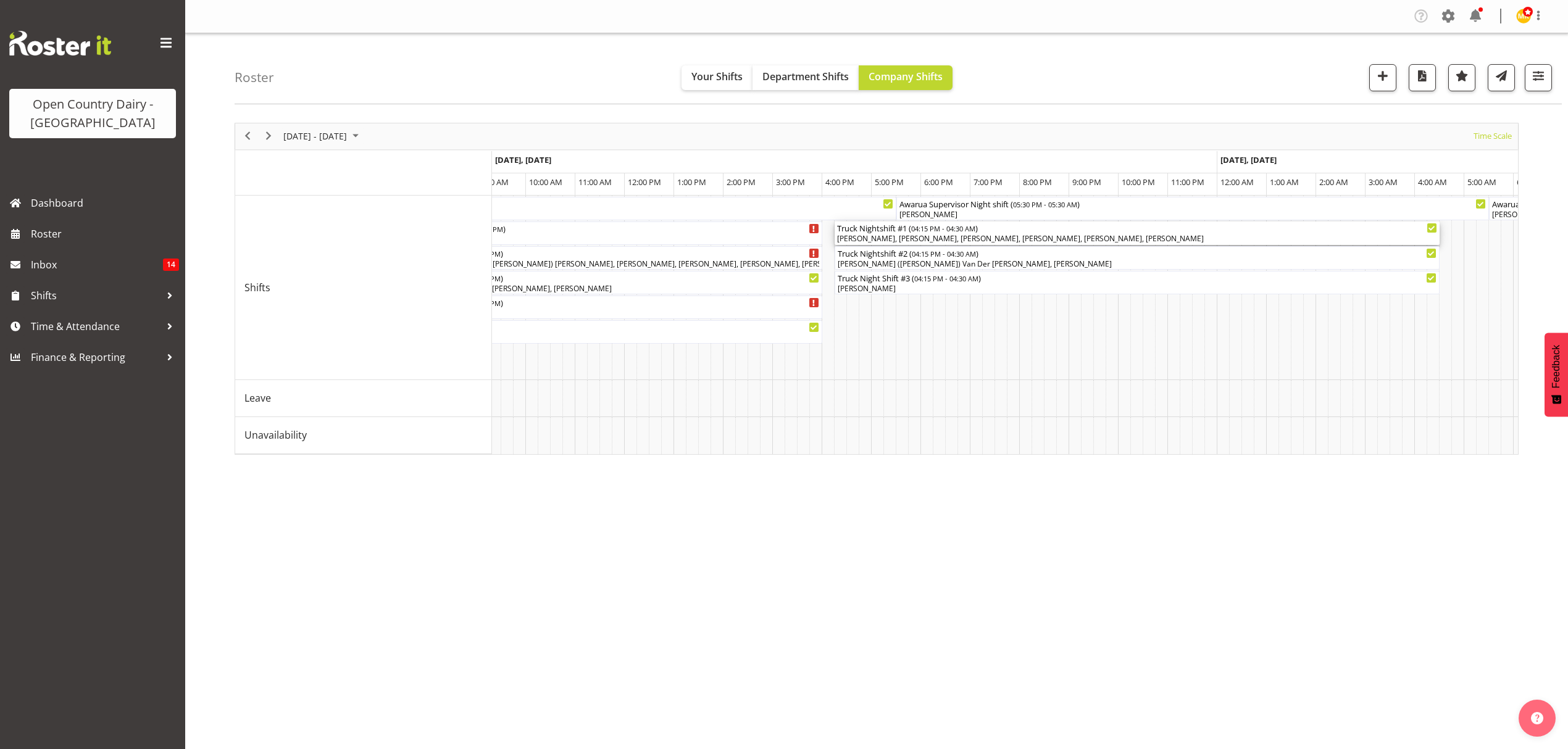
click at [1149, 237] on div "Barry McIntosh, Annette Parker, Dean Henderson, George Courtney, Shiva Kumaran,…" at bounding box center [1136, 238] width 600 height 11
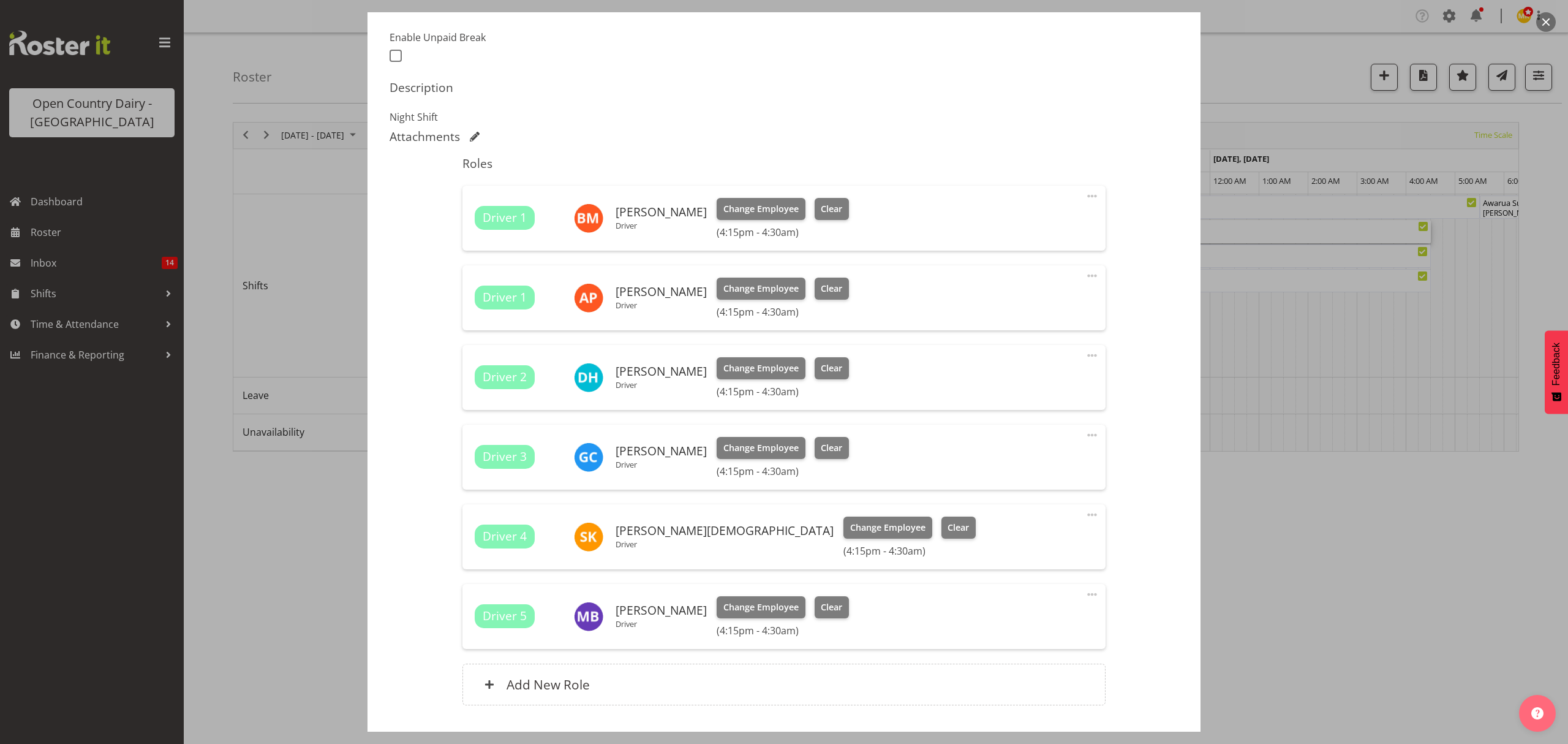
scroll to position [405, 0]
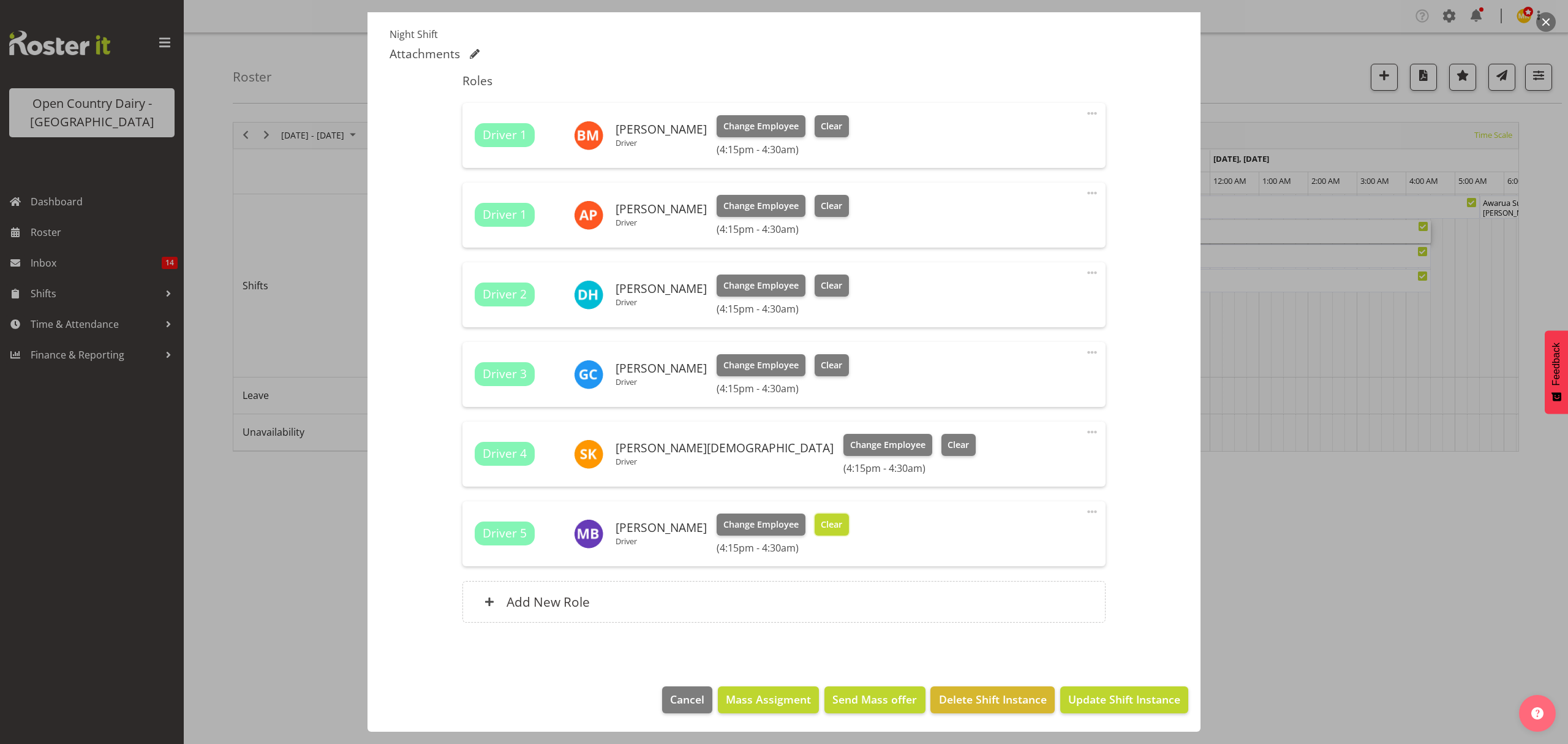
click at [832, 523] on button "Clear" at bounding box center [832, 524] width 35 height 22
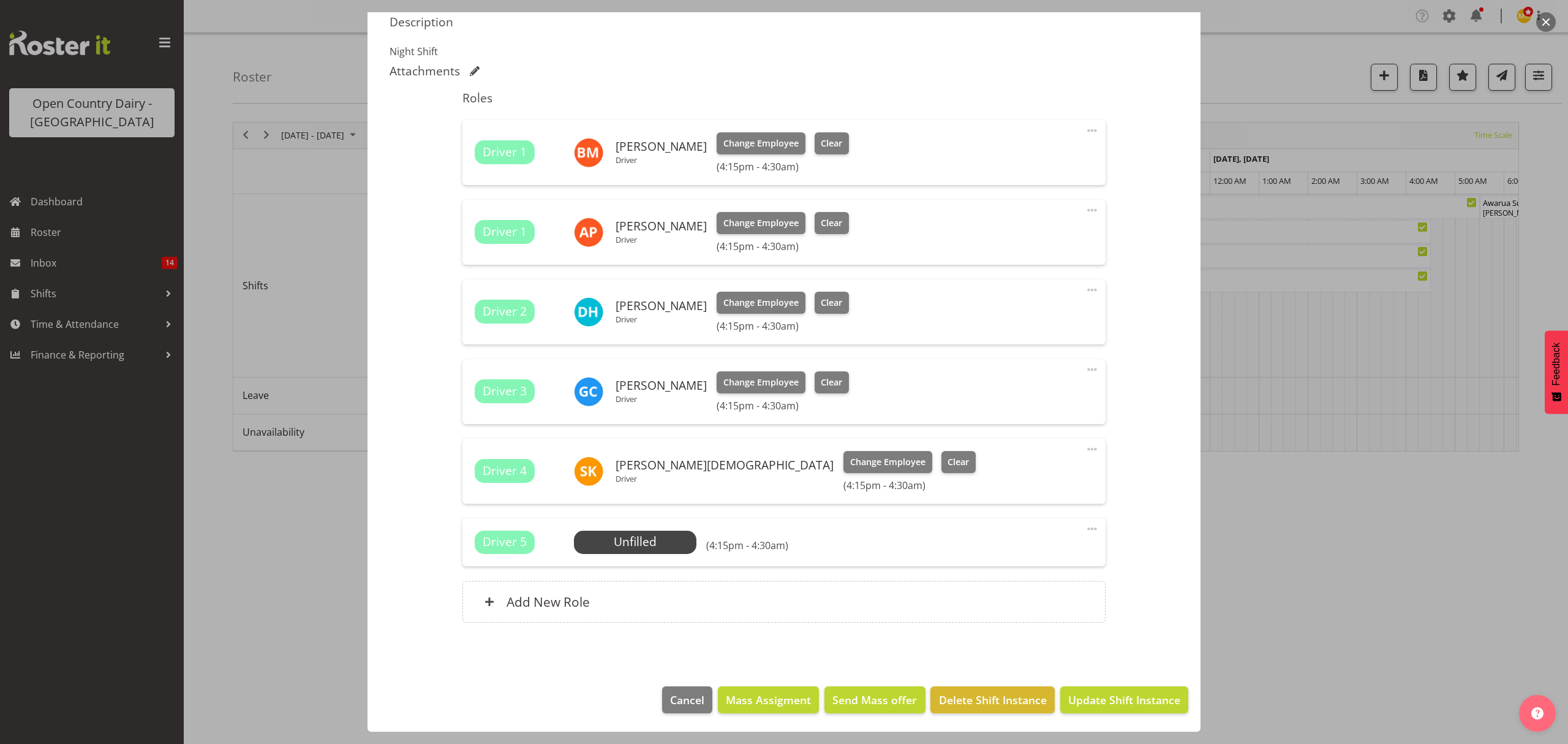
scroll to position [388, 0]
click at [1097, 699] on span "Update Shift Instance" at bounding box center [1124, 700] width 112 height 16
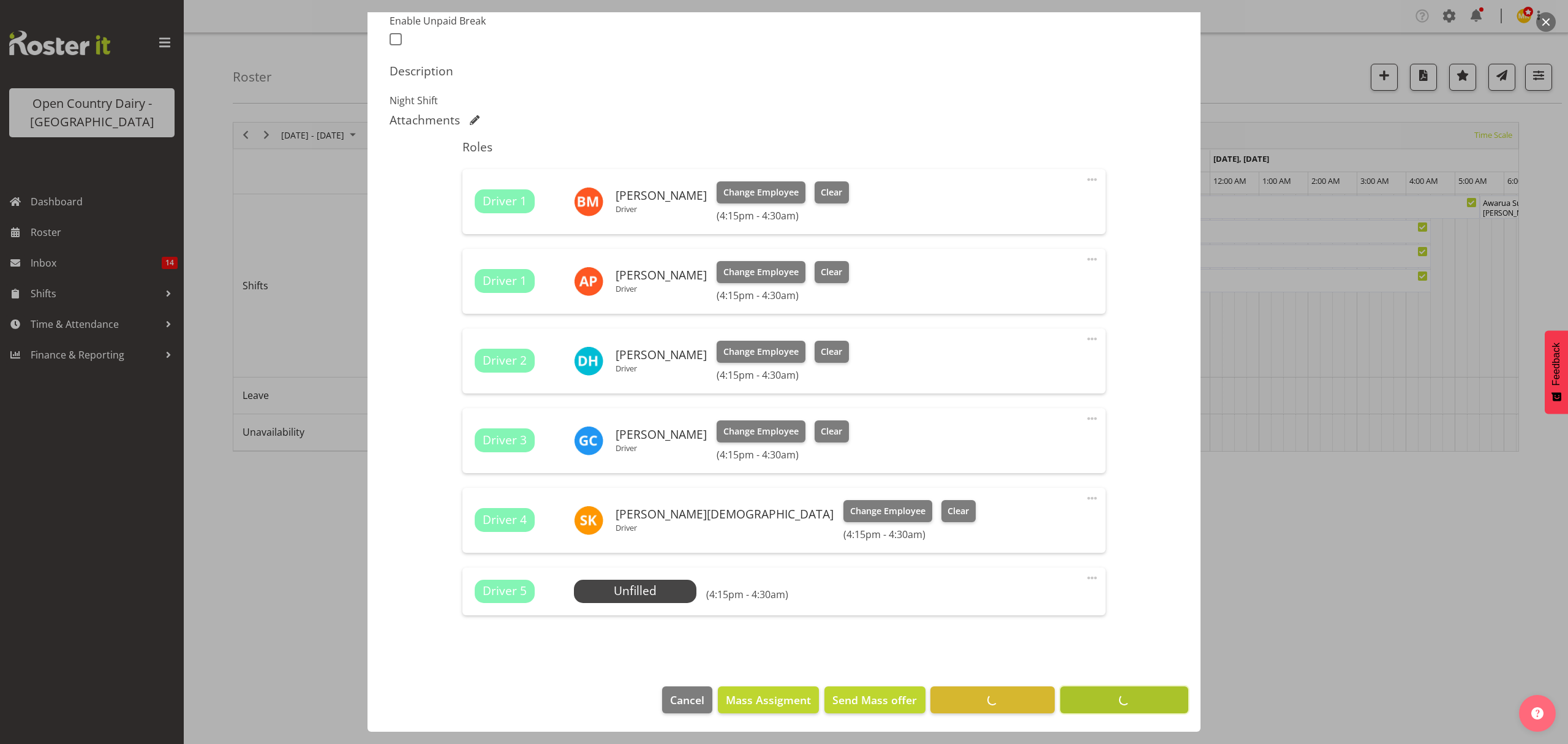
scroll to position [339, 0]
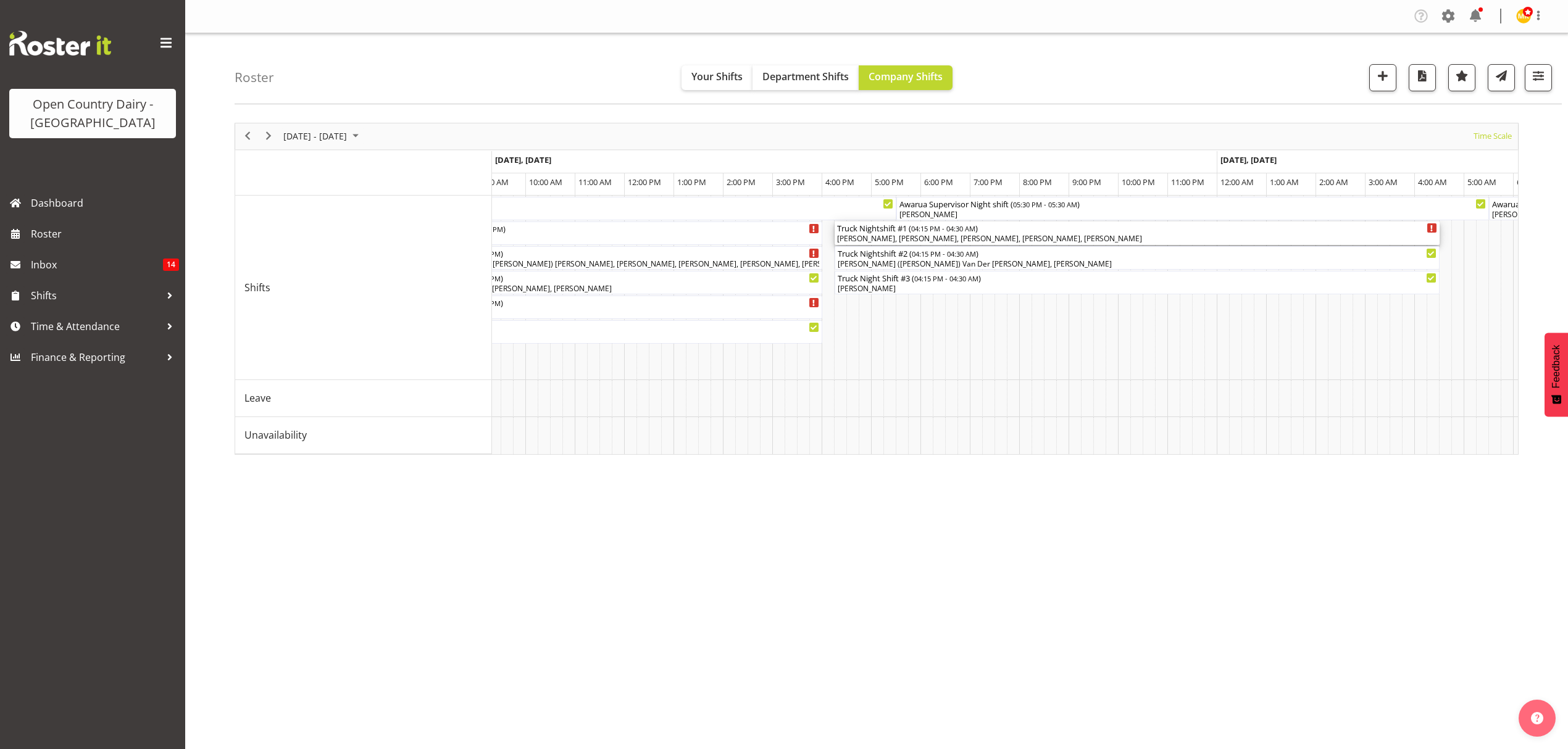
click at [1001, 232] on div "Truck Nightshift #1 ( 04:15 PM - 04:30 AM )" at bounding box center [1136, 227] width 600 height 13
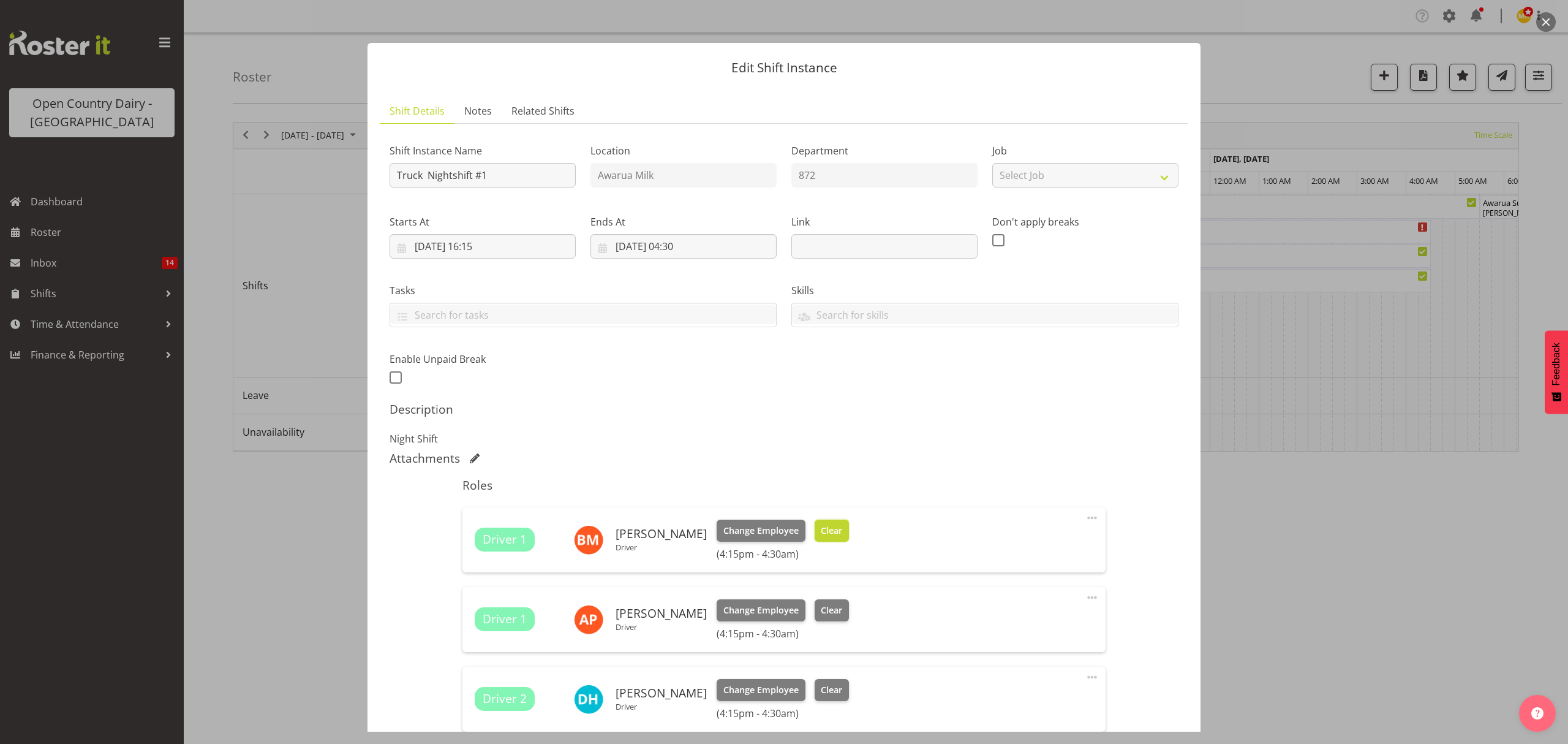
click at [820, 523] on button "Clear" at bounding box center [832, 530] width 35 height 22
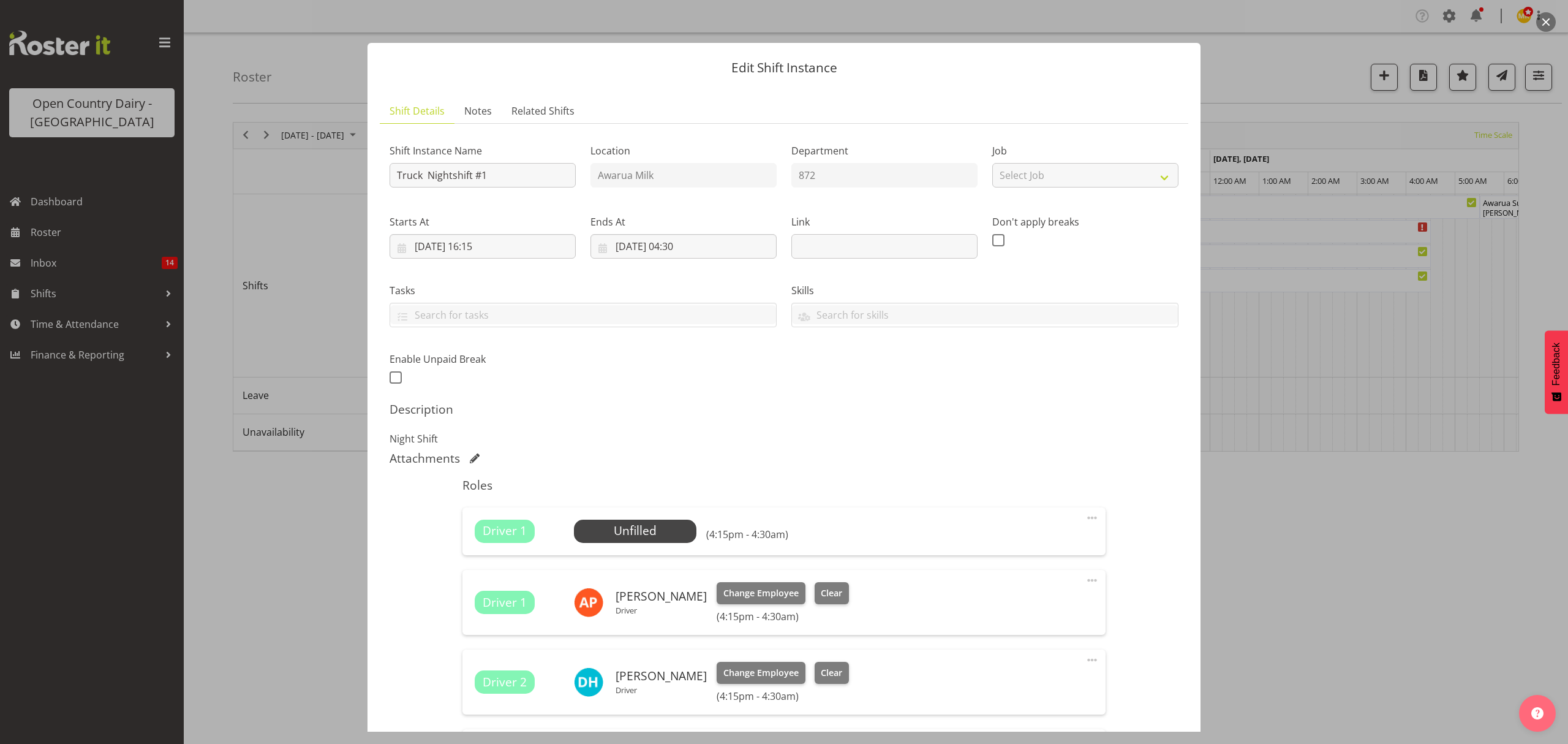
scroll to position [371, 0]
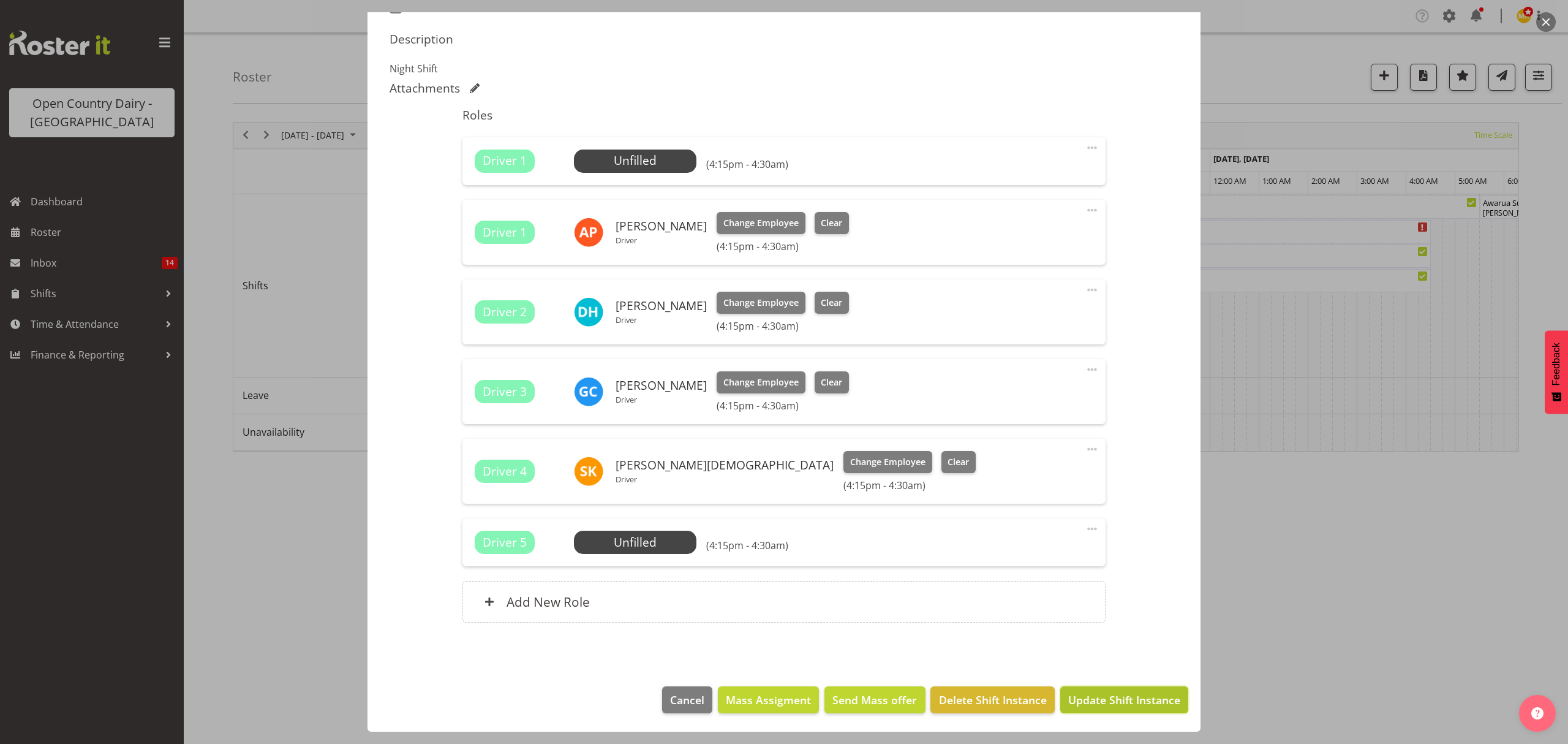
click at [1086, 704] on span "Update Shift Instance" at bounding box center [1124, 700] width 112 height 16
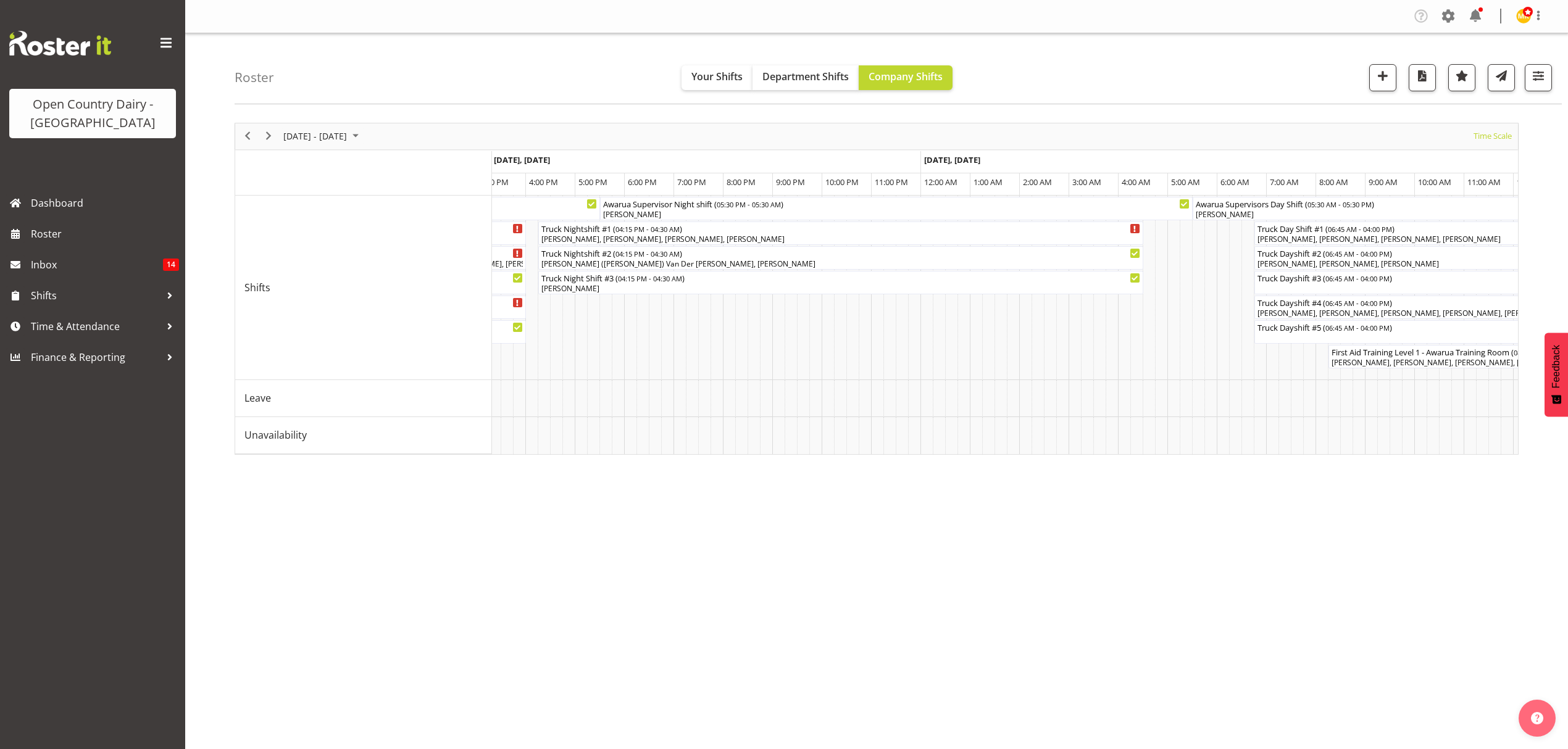
scroll to position [0, 744]
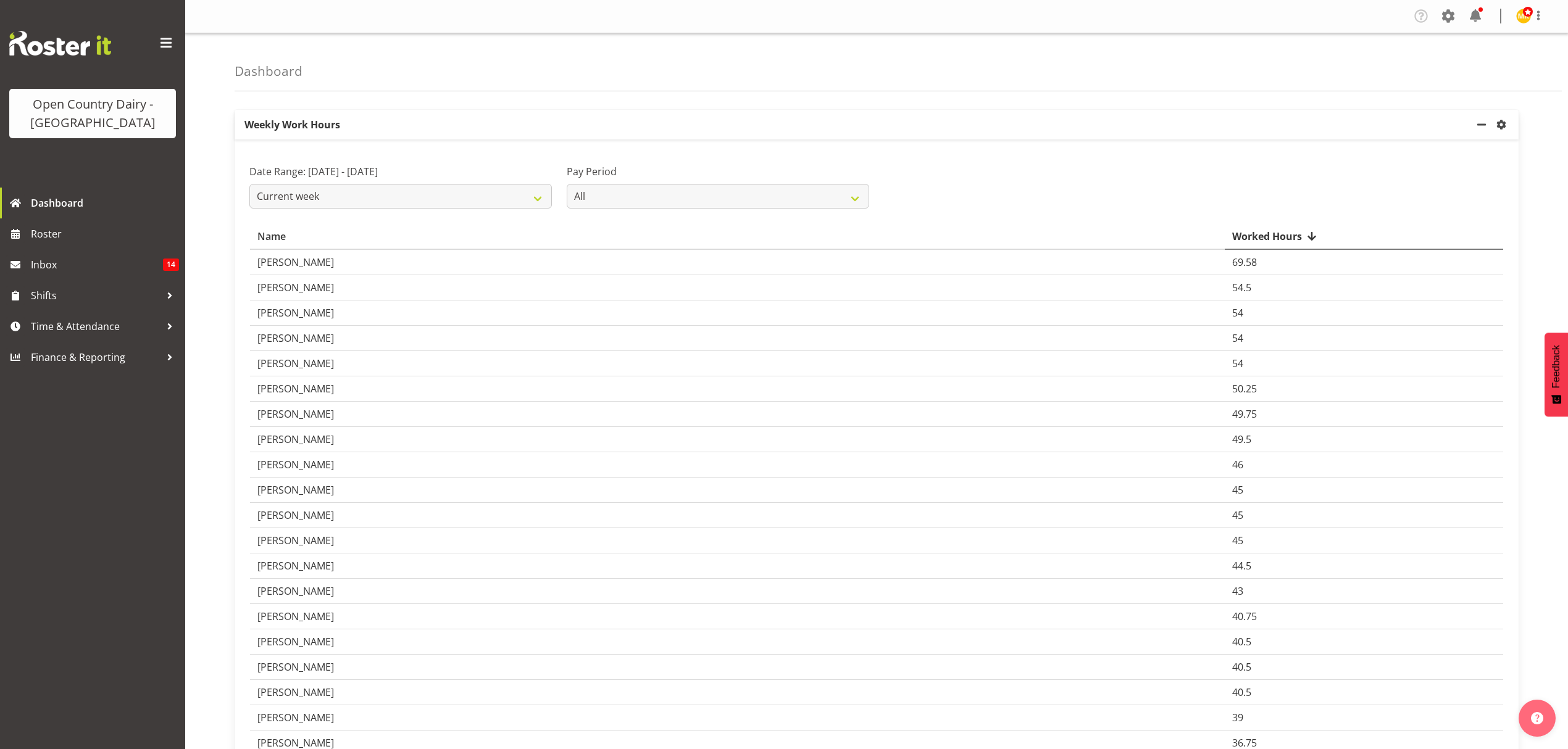
click at [1458, 18] on div "Company Settings Roles & Skills Tasks Jobs Employees Locations & Departments Ac…" at bounding box center [1482, 16] width 145 height 21
click at [1439, 18] on span at bounding box center [1448, 16] width 20 height 20
click at [1407, 50] on link "Company Settings" at bounding box center [1372, 45] width 171 height 23
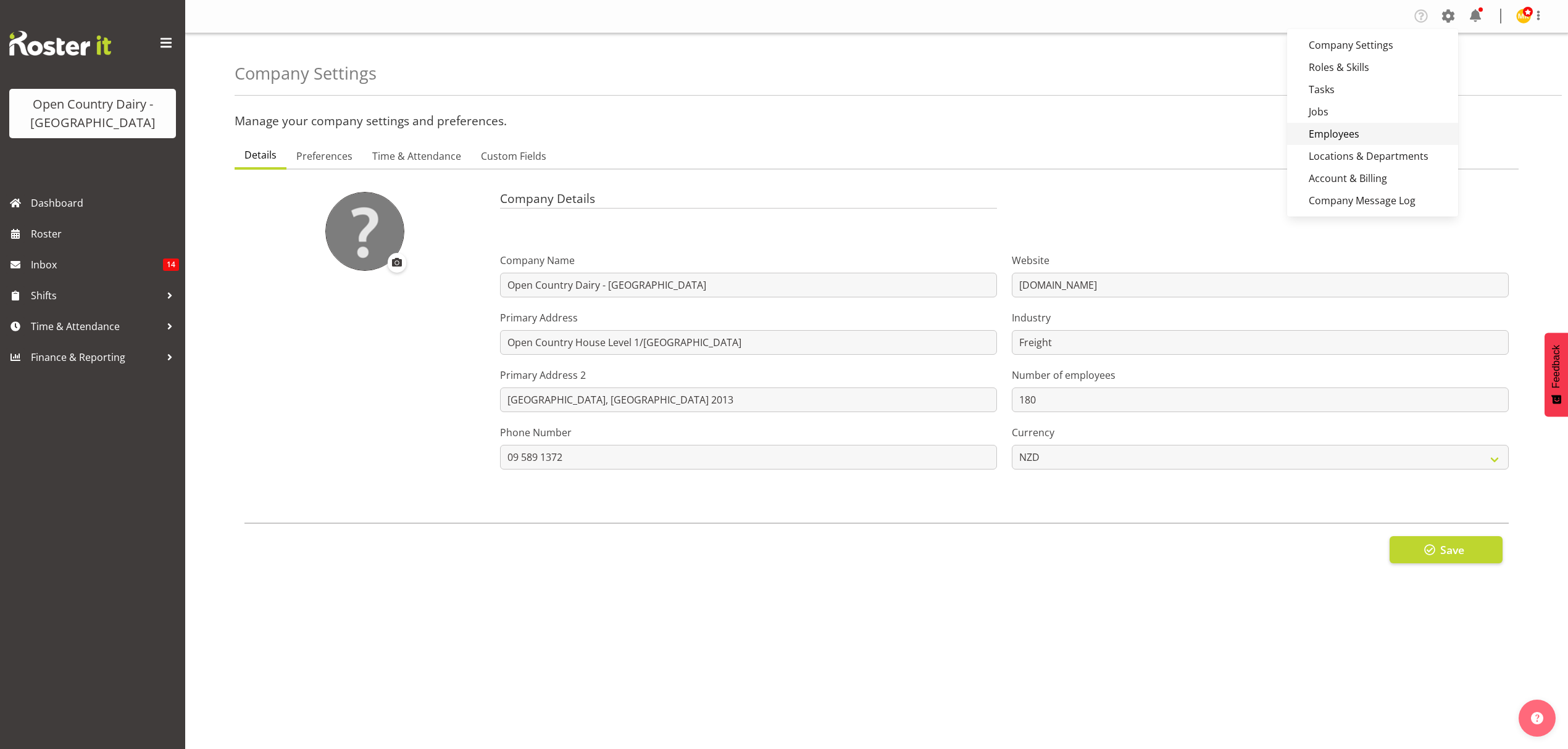
click at [1380, 134] on link "Employees" at bounding box center [1372, 134] width 171 height 23
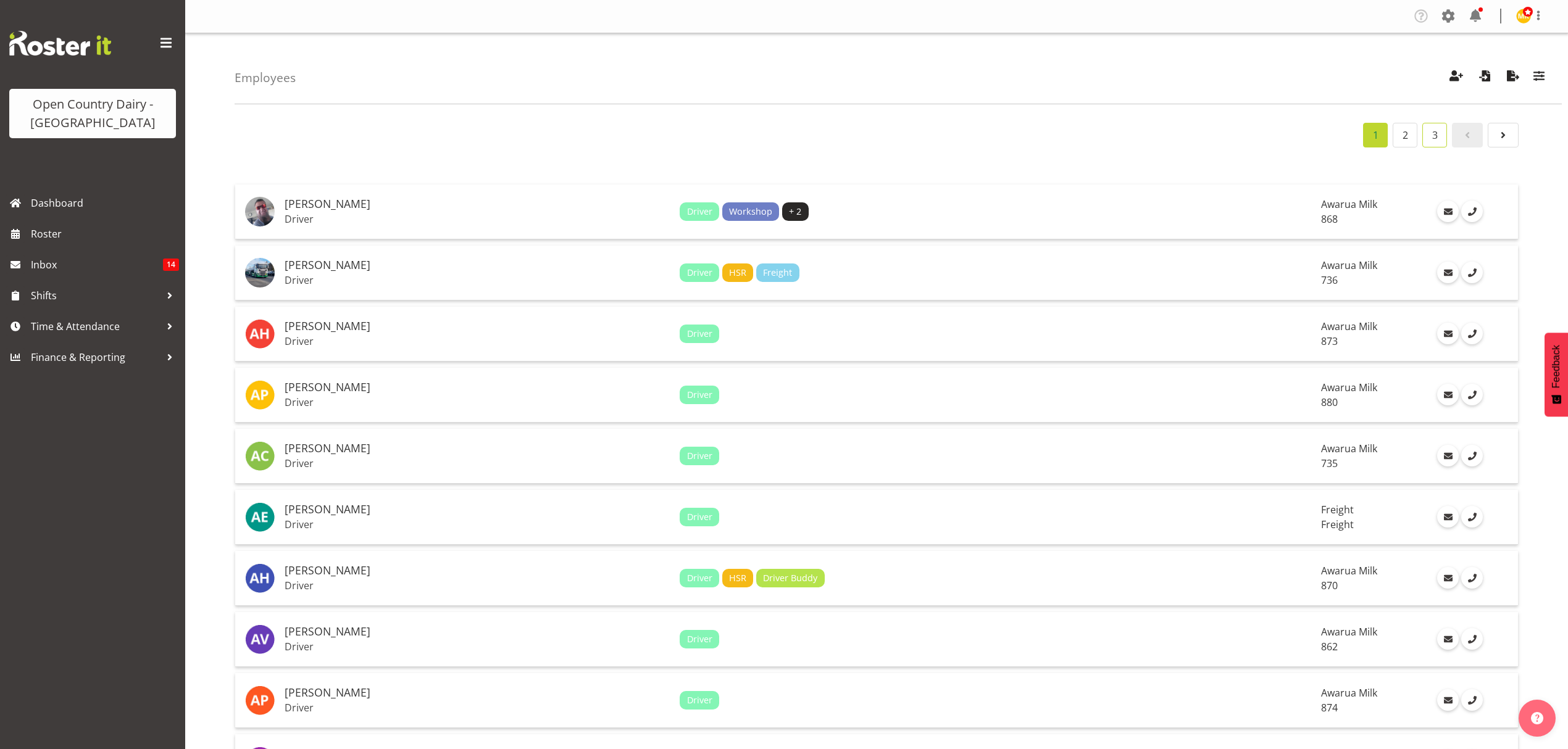
click at [1423, 132] on link "3" at bounding box center [1434, 135] width 25 height 25
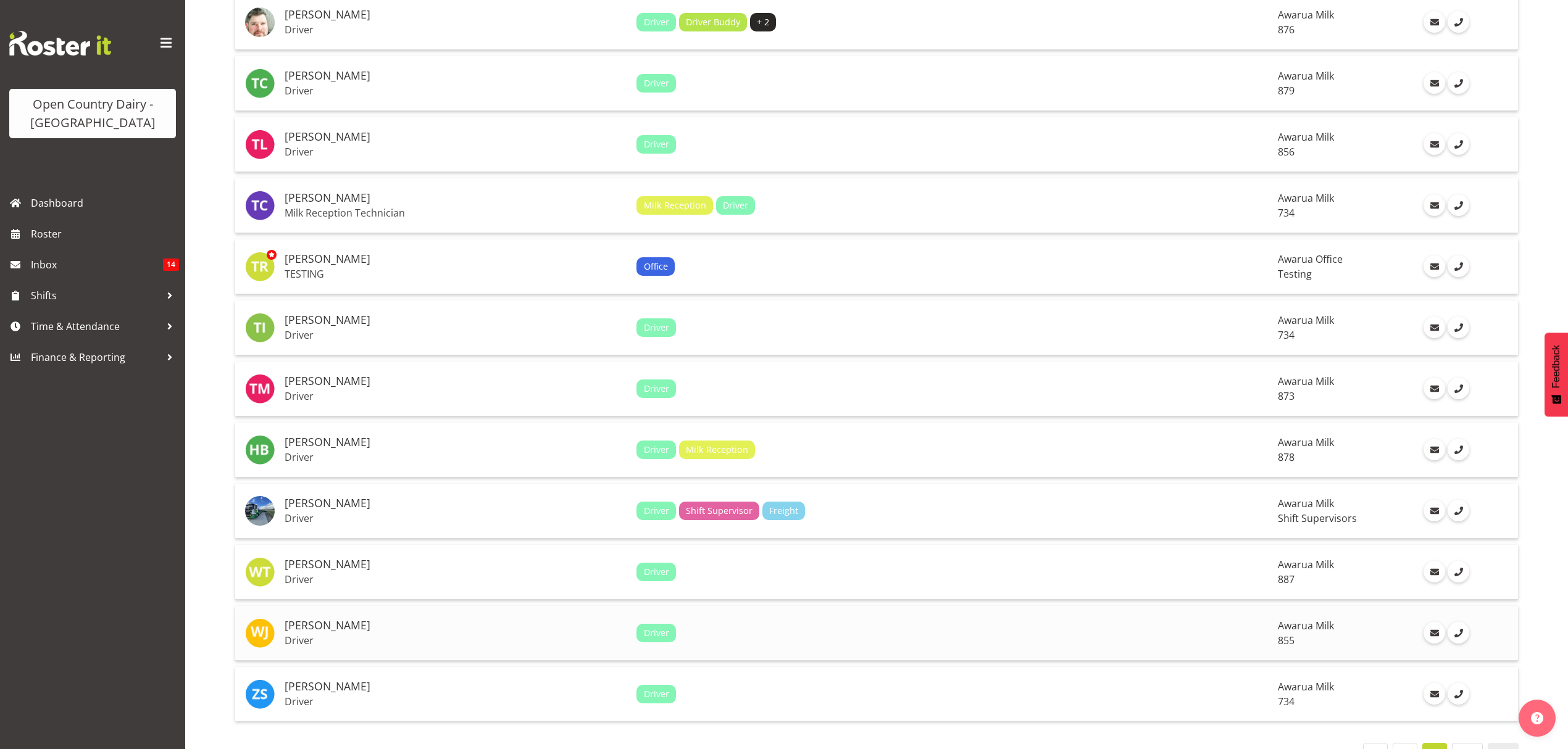
scroll to position [2114, 0]
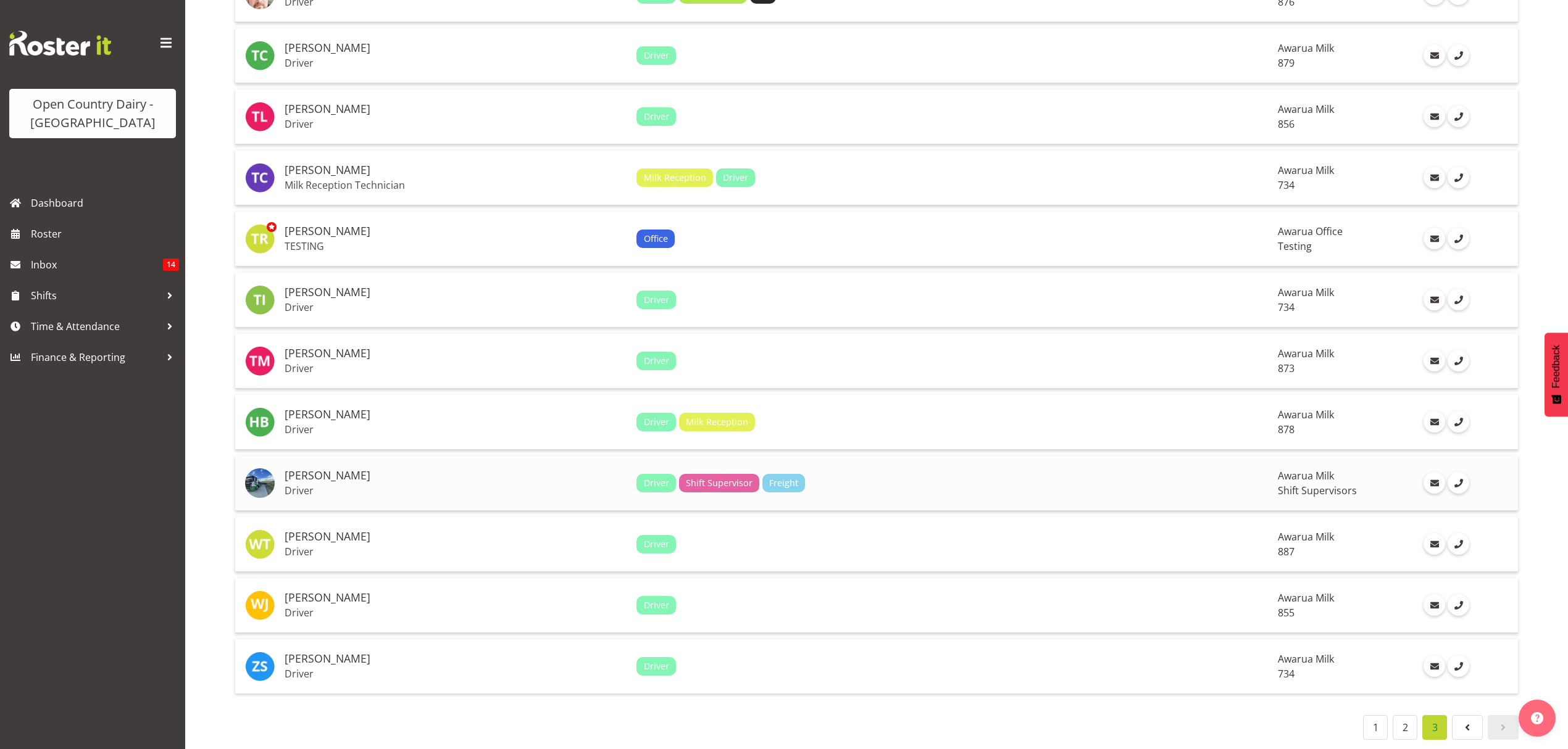
click at [447, 485] on p "Driver" at bounding box center [455, 490] width 342 height 13
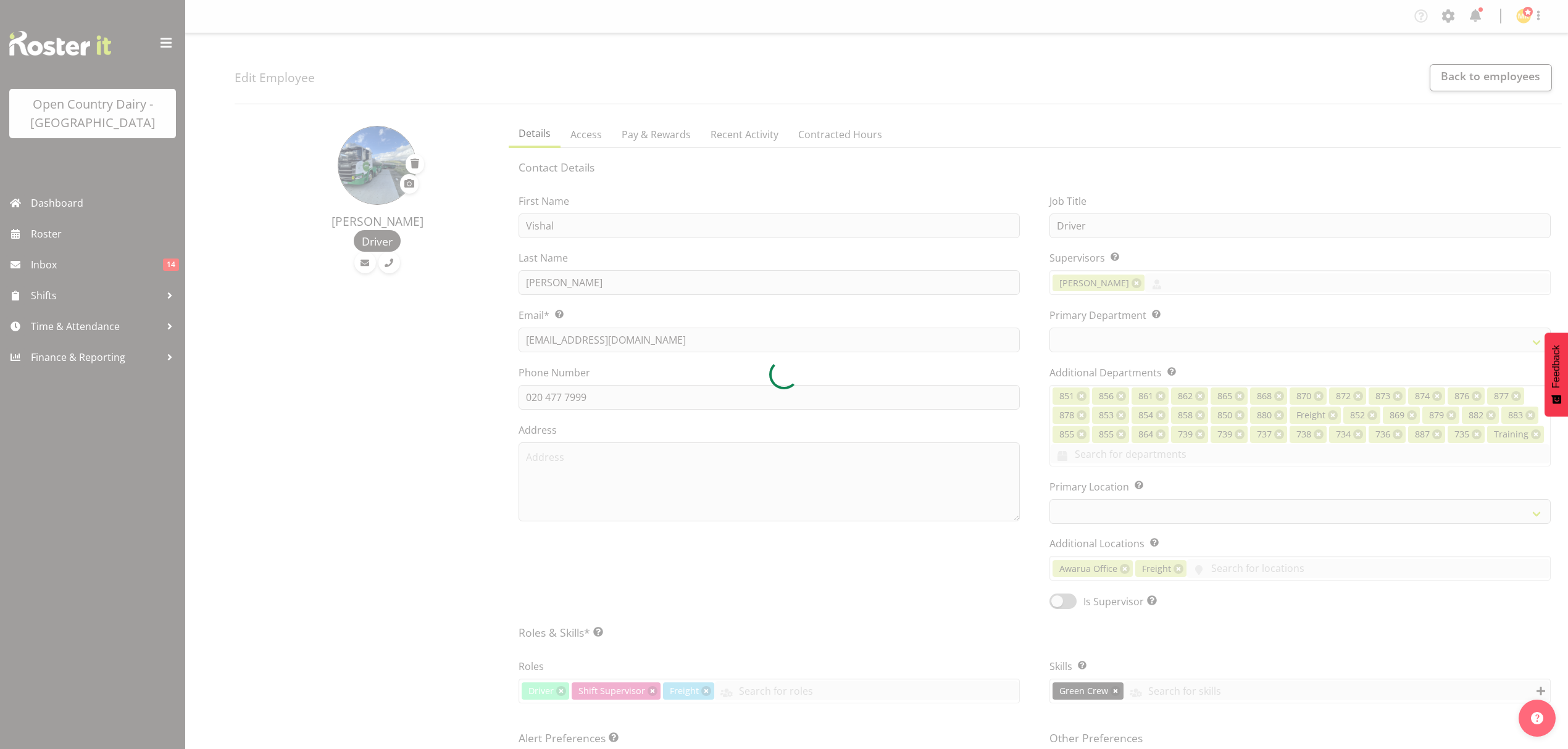
select select
select select "696"
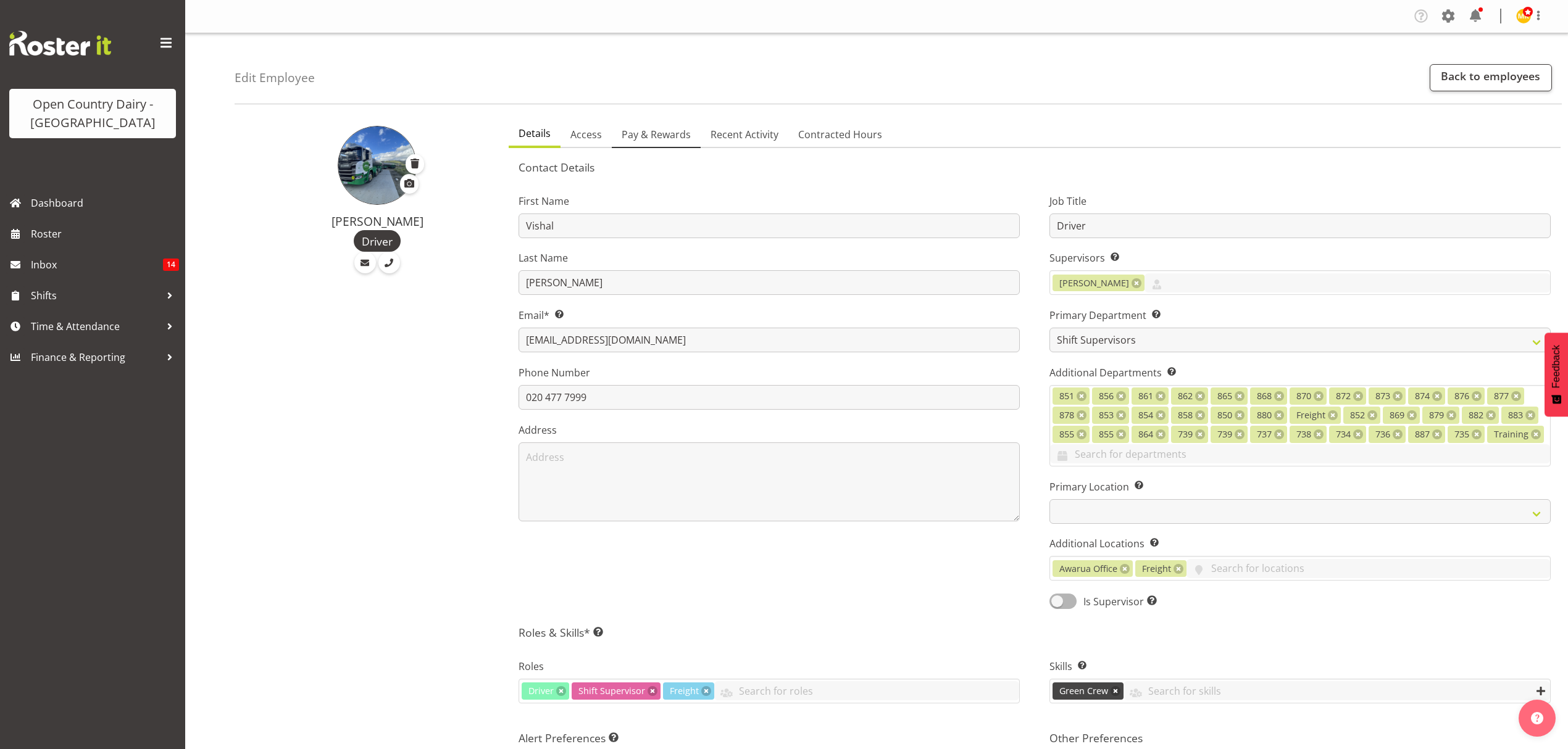
click at [661, 137] on span "Pay & Rewards" at bounding box center [656, 134] width 69 height 15
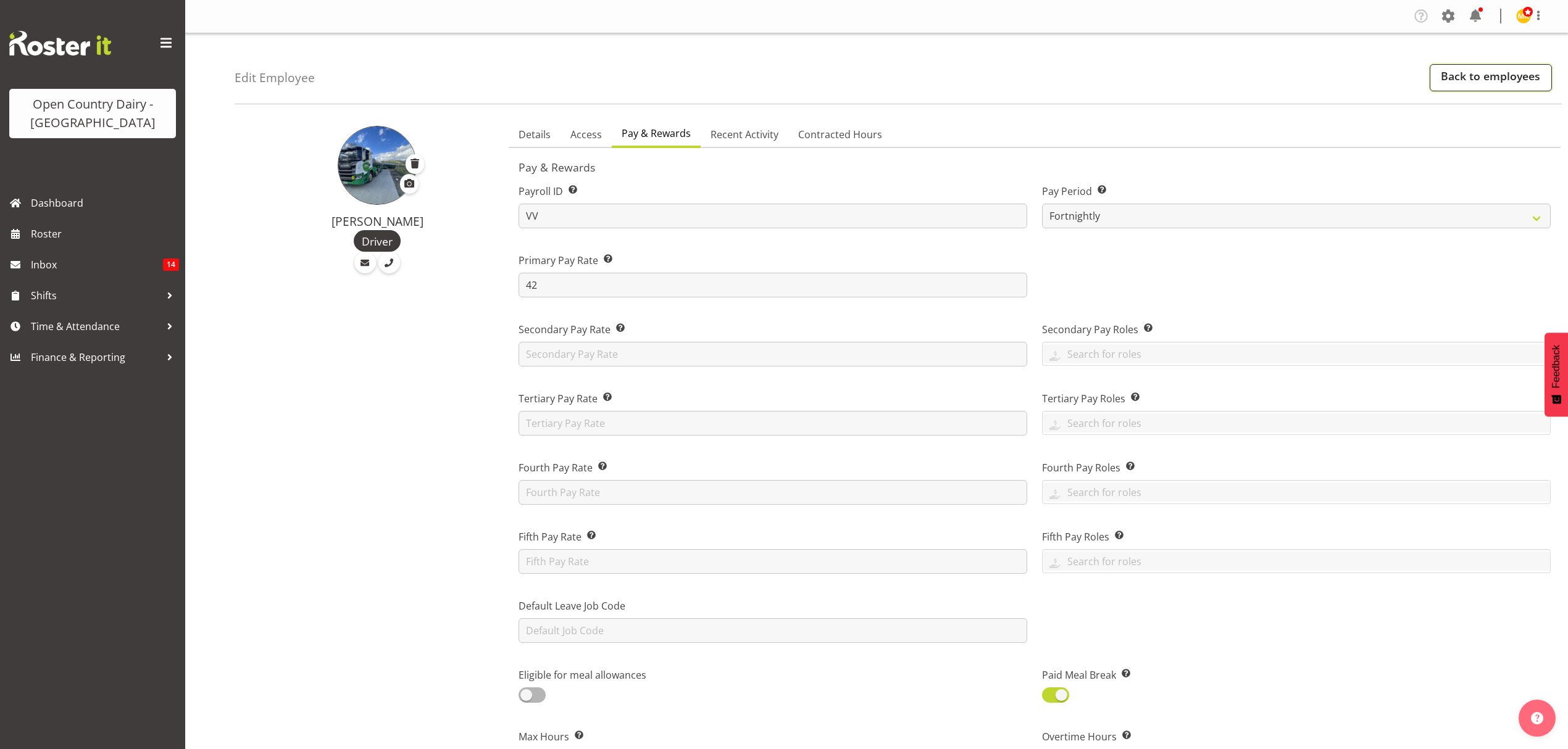
click at [1514, 83] on link "Back to employees" at bounding box center [1490, 78] width 122 height 28
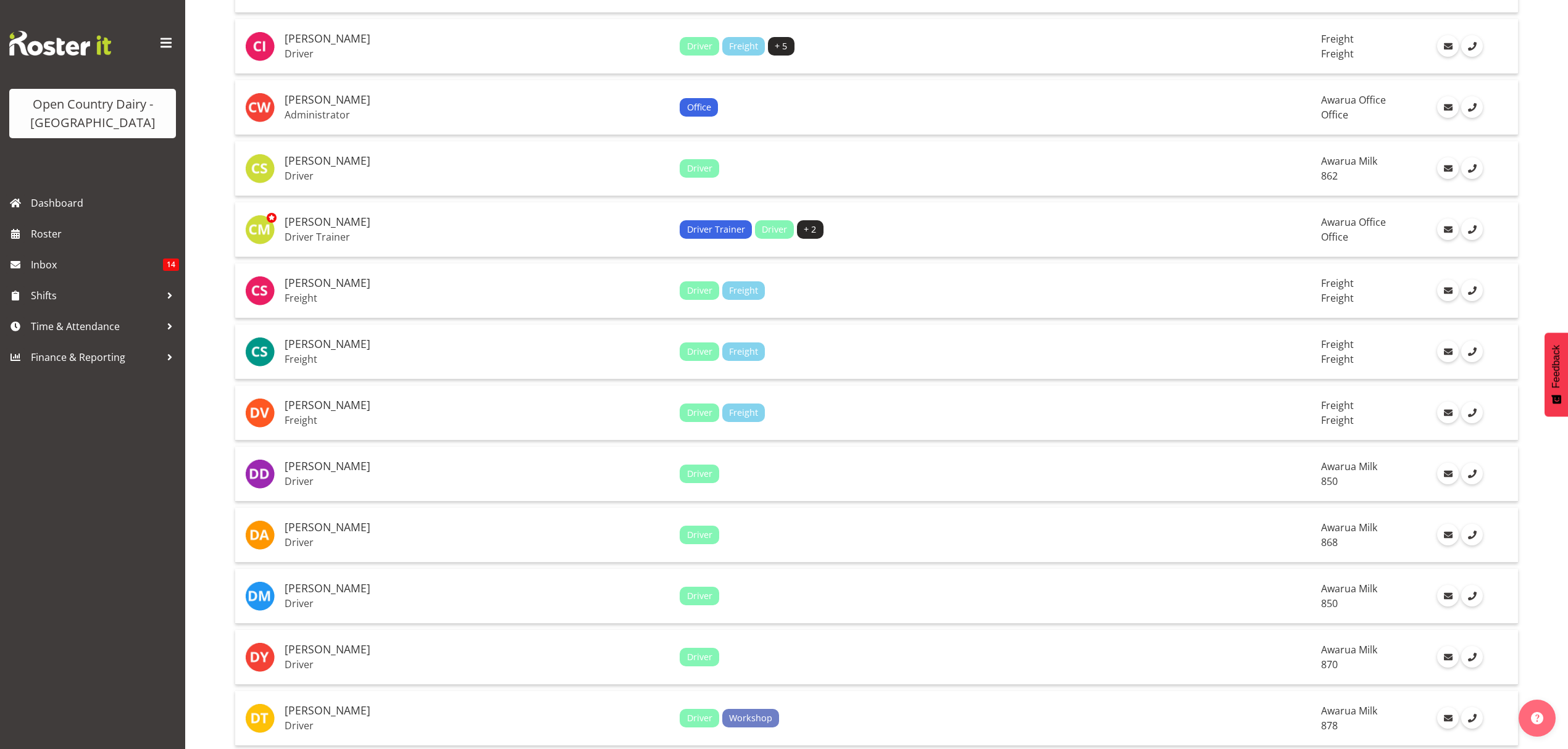
scroll to position [2541, 0]
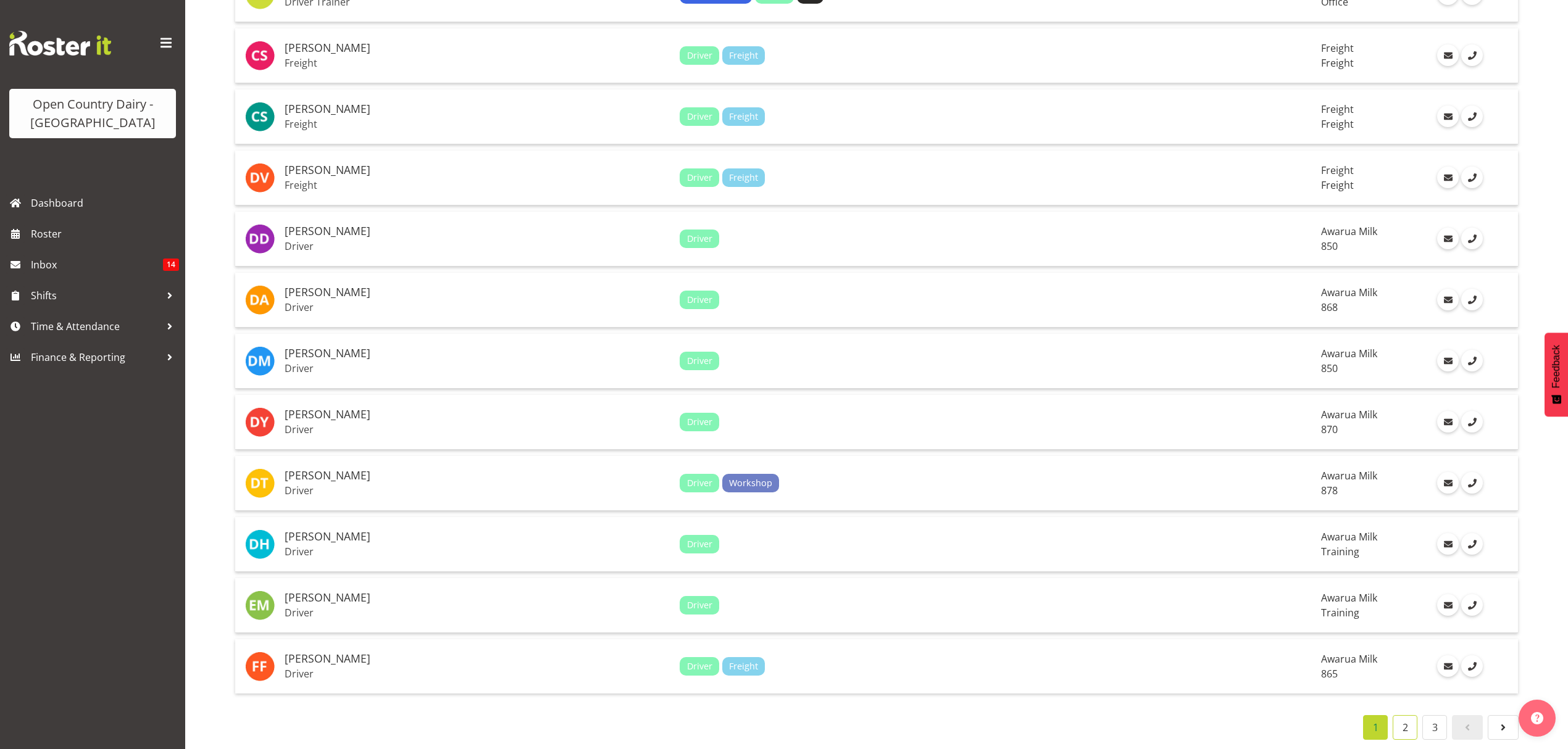
click at [1409, 716] on link "2" at bounding box center [1404, 727] width 25 height 25
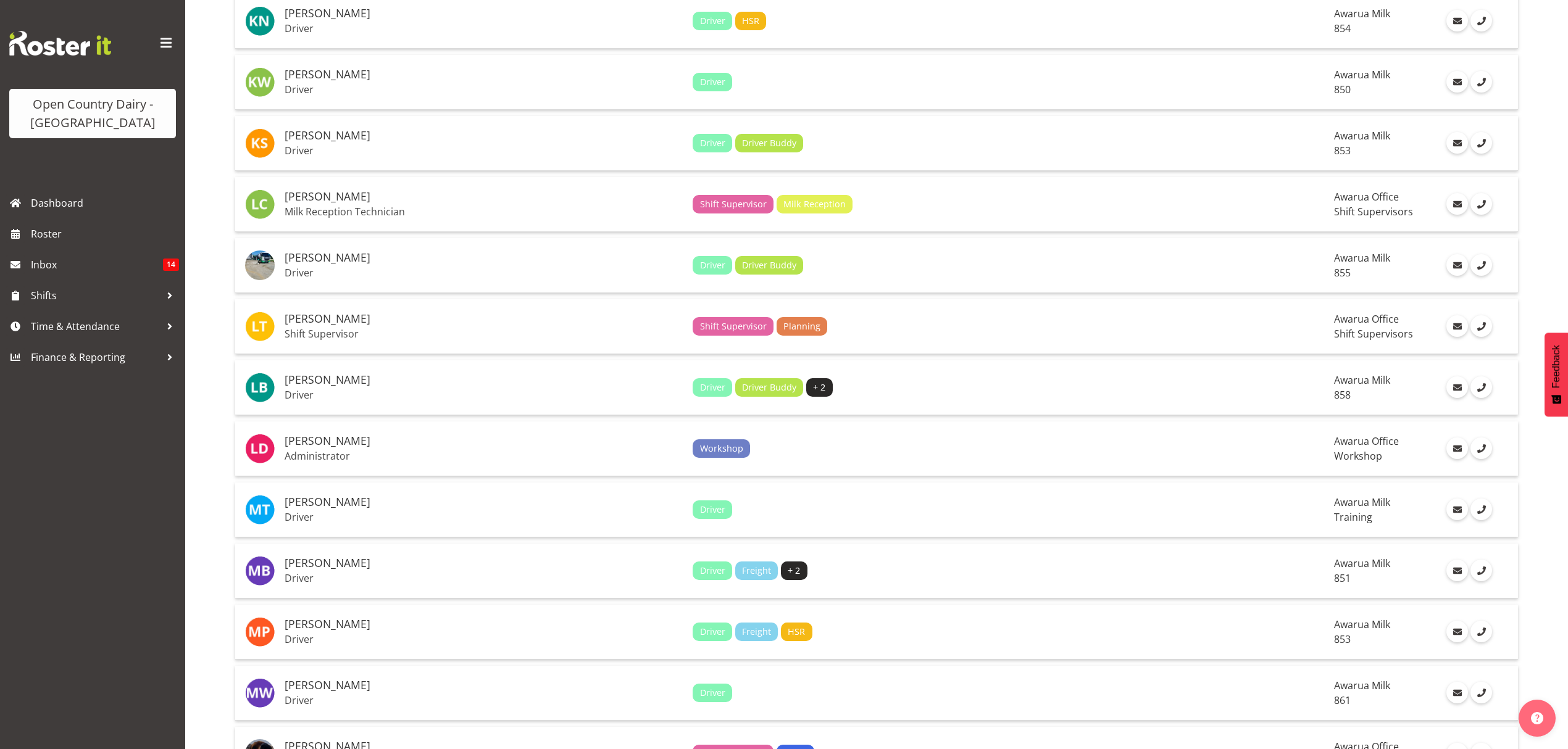
scroll to position [1636, 0]
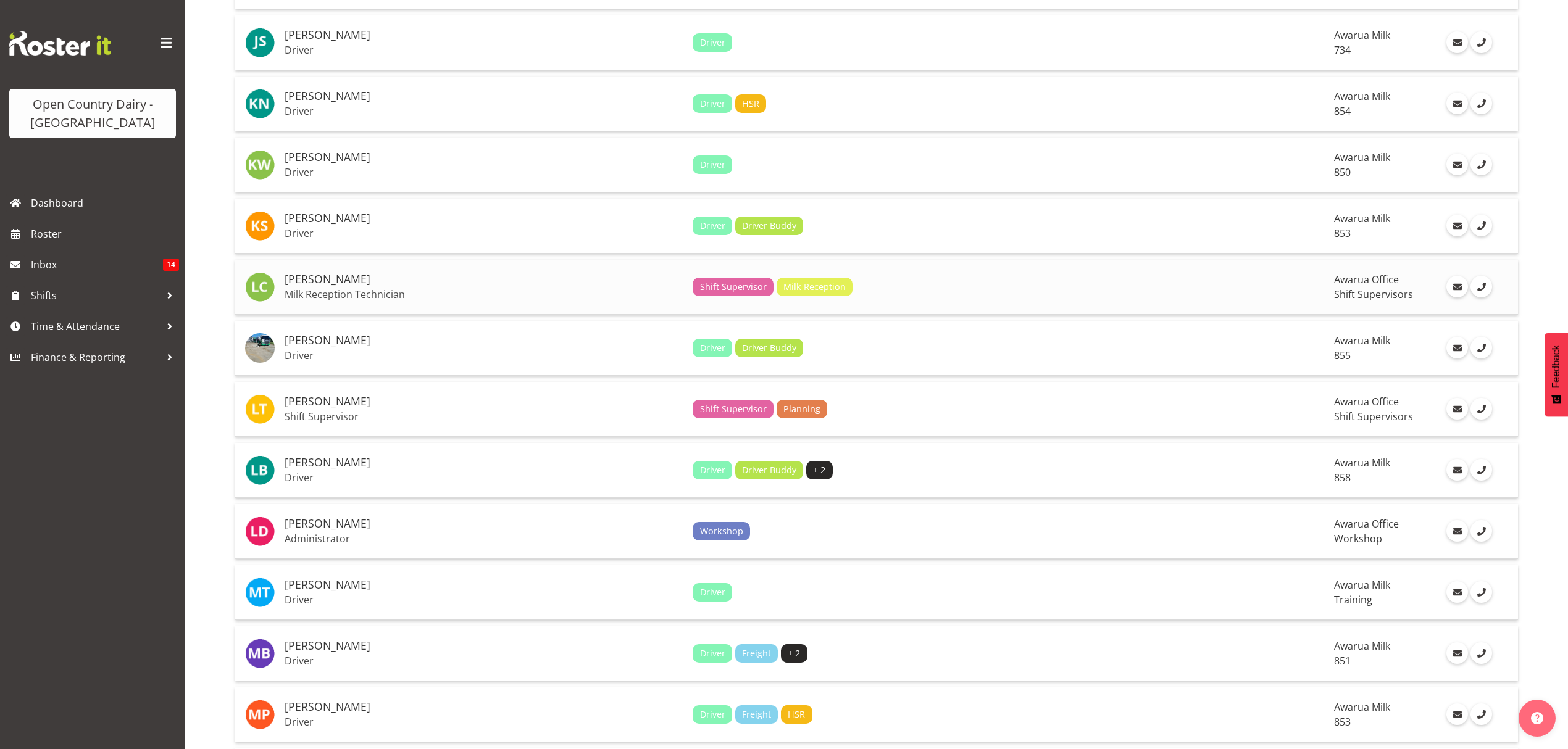
click at [1133, 285] on div "Shift Supervisor Milk Reception" at bounding box center [1008, 287] width 631 height 19
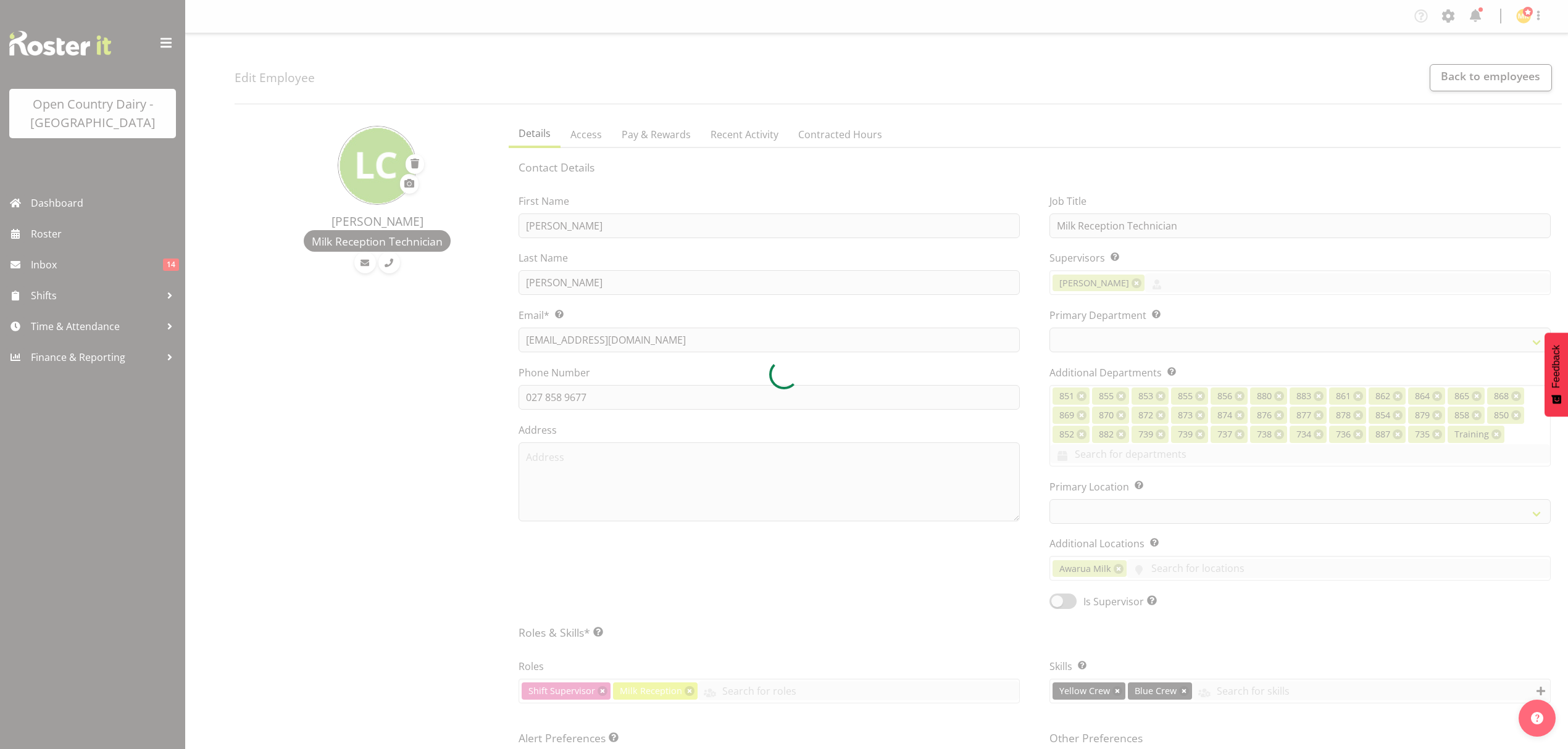
select select
select select "990"
select select "696"
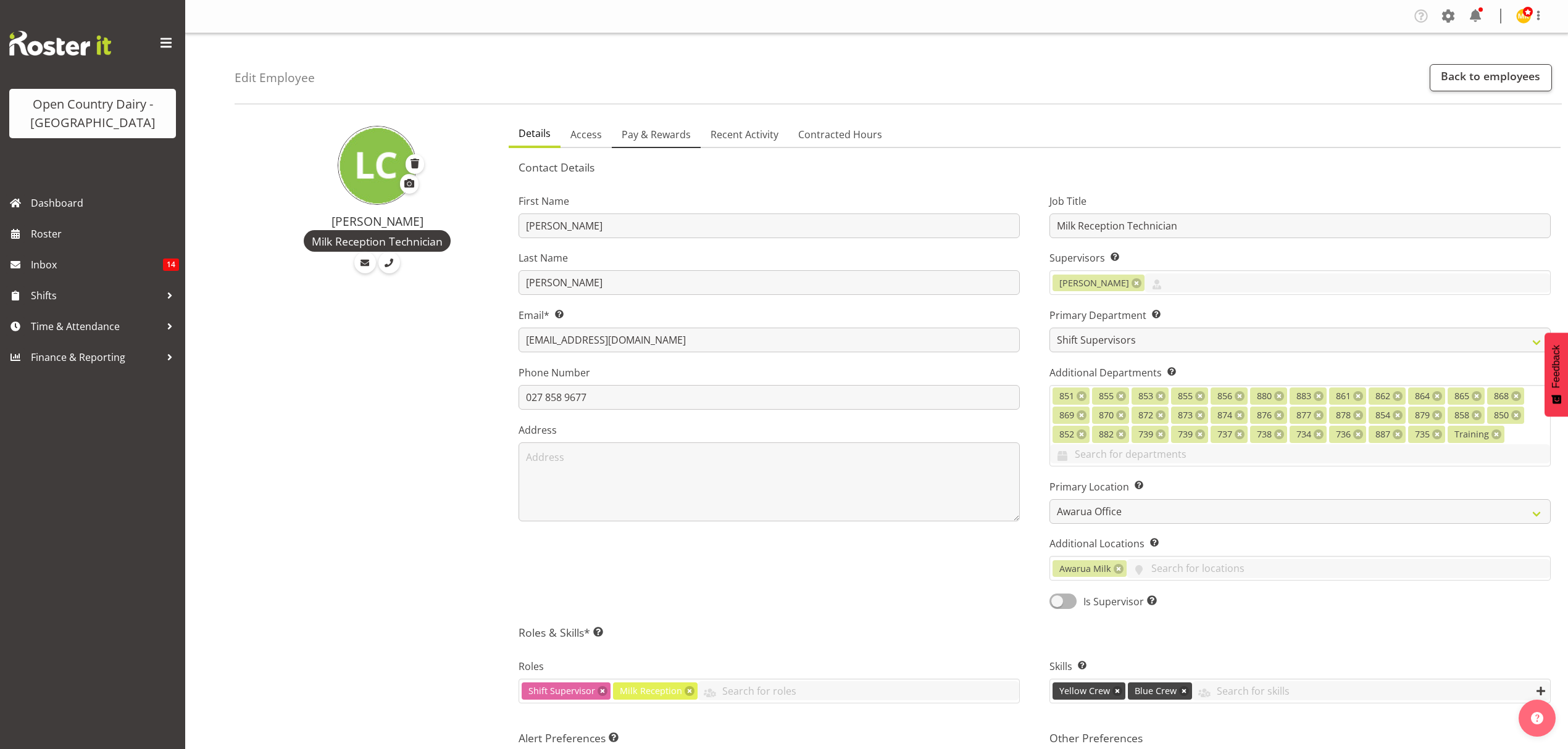
click at [656, 137] on span "Pay & Rewards" at bounding box center [656, 134] width 69 height 15
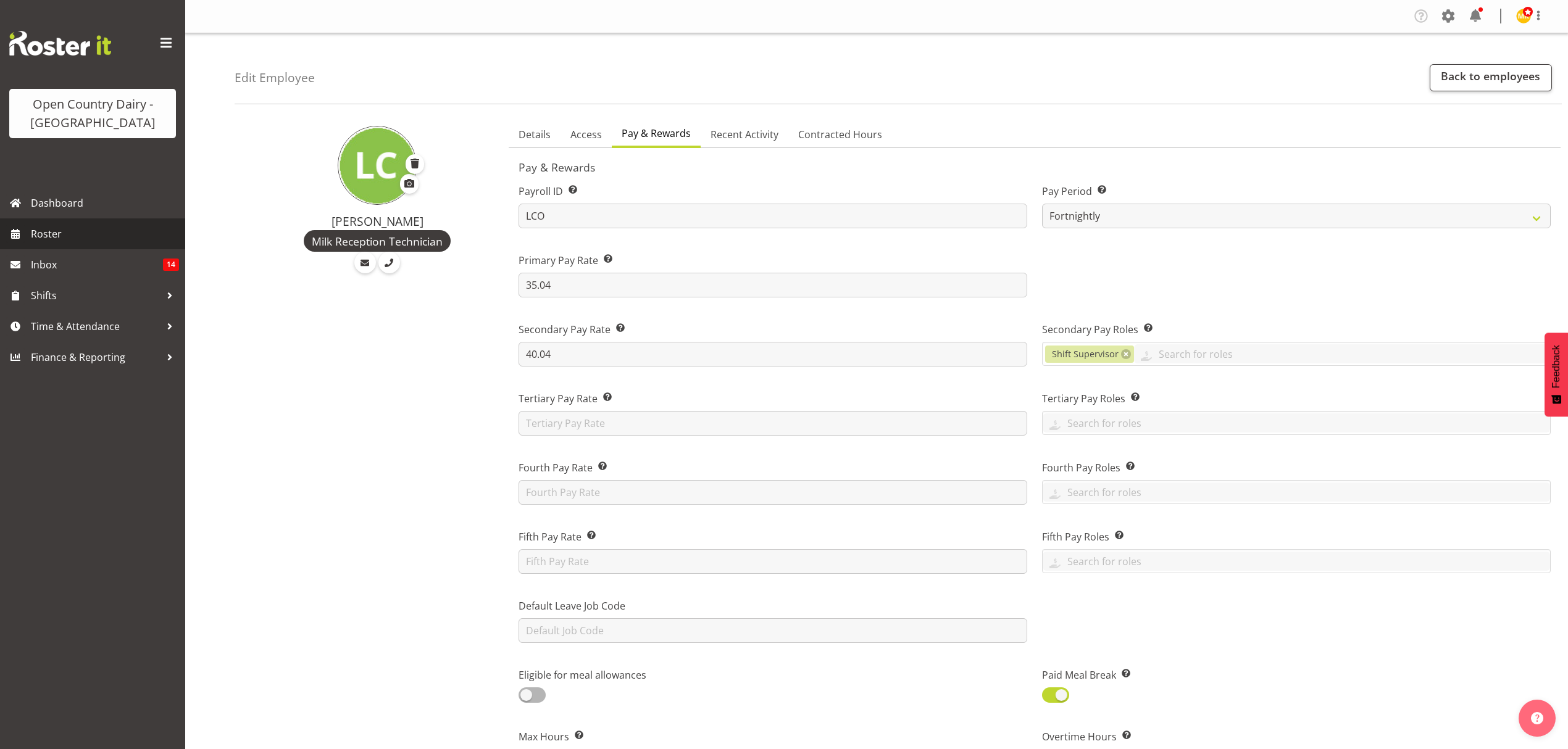
click at [64, 235] on span "Roster" at bounding box center [104, 234] width 148 height 19
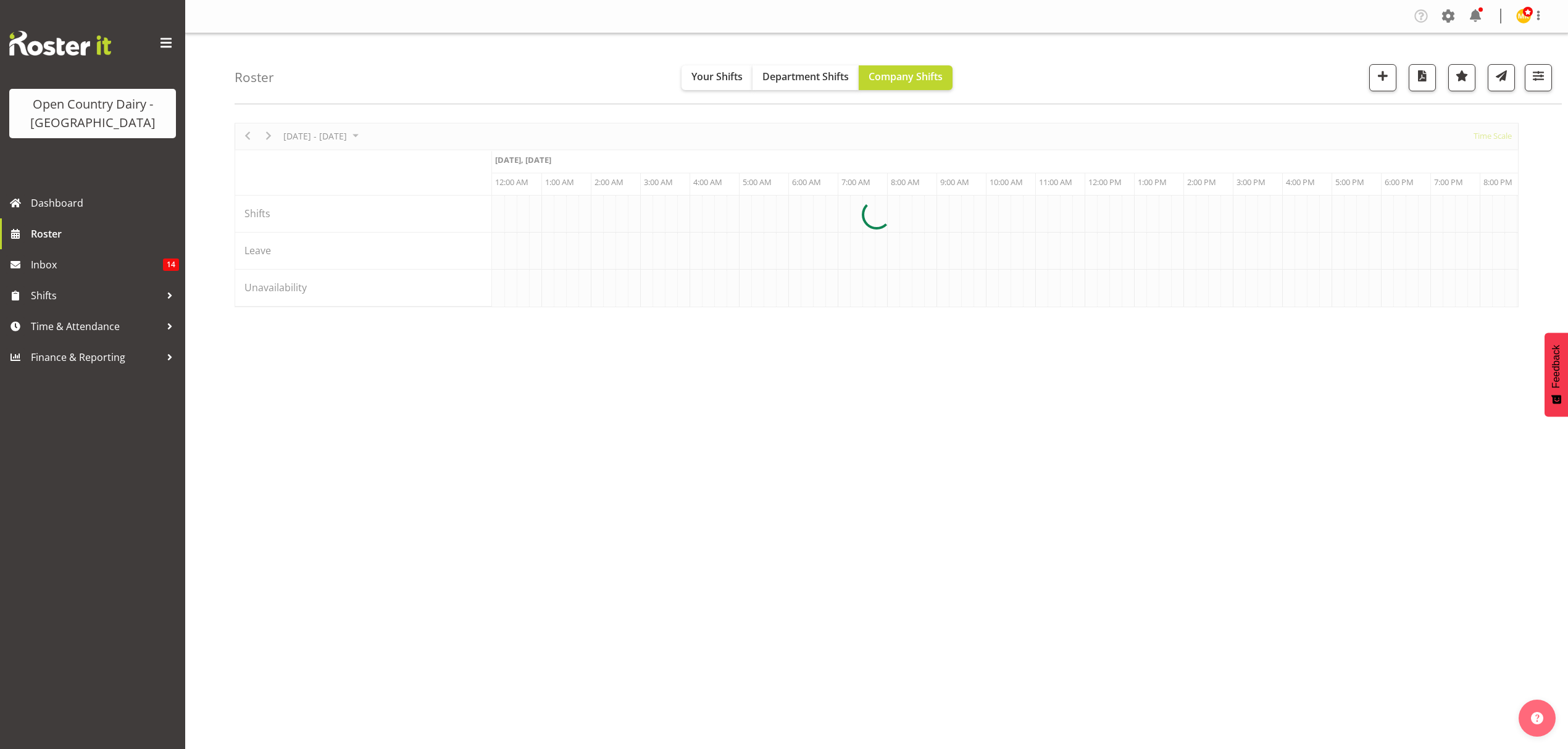
scroll to position [0, 7111]
